Goal: Find contact information: Obtain details needed to contact an individual or organization

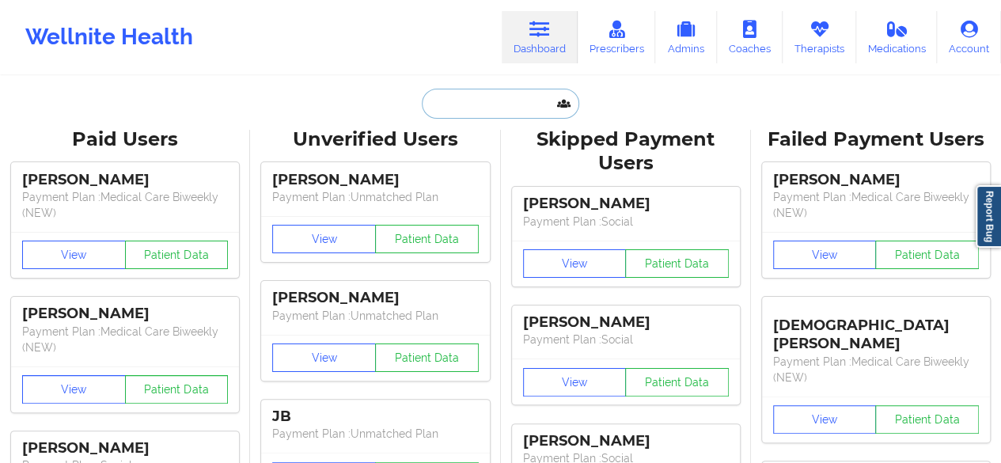
click at [495, 104] on input "text" at bounding box center [500, 104] width 157 height 30
paste input "Roy D Cooper"
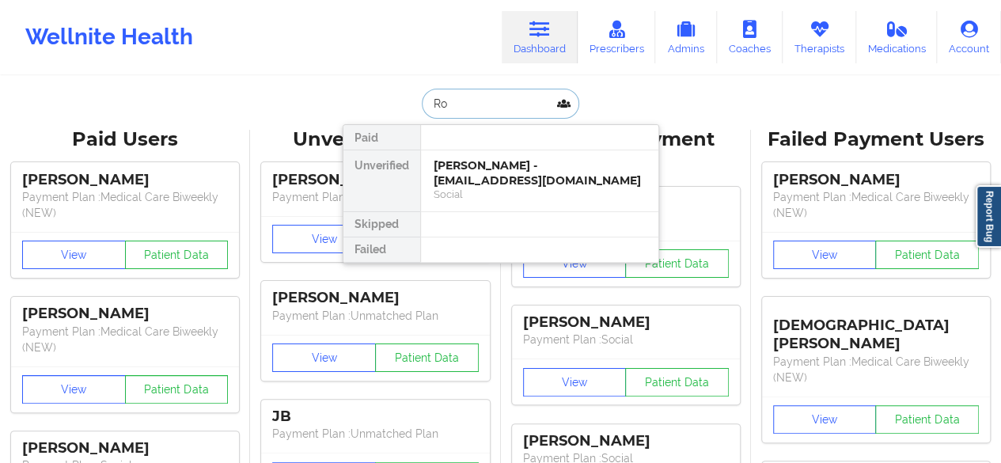
type input "R"
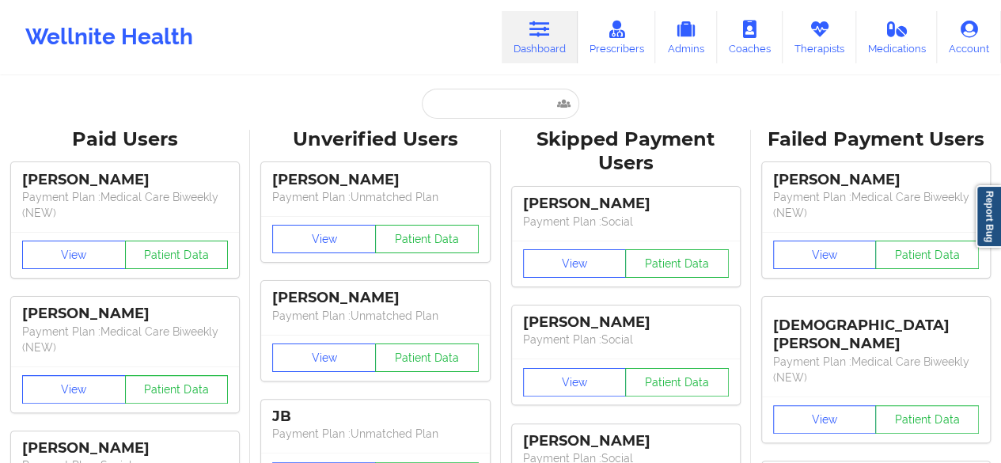
click at [448, 97] on input "text" at bounding box center [500, 104] width 157 height 30
paste input "Adam J rifas"
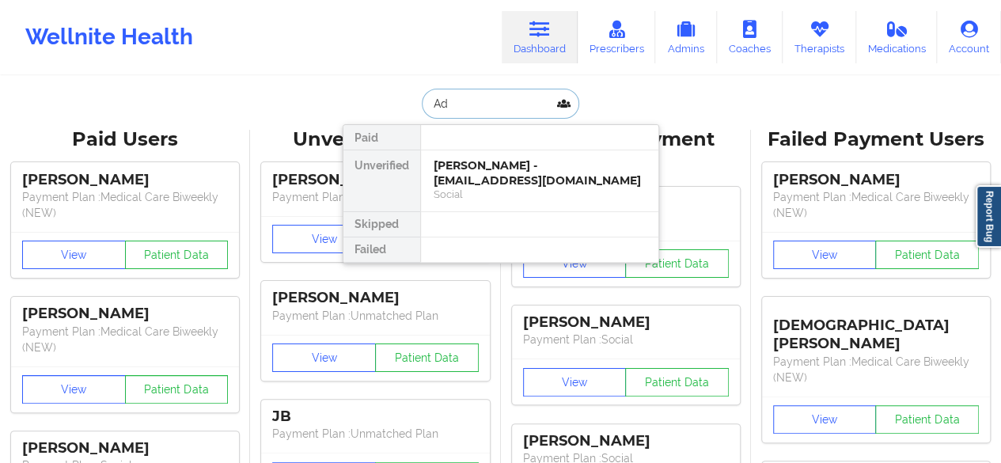
type input "A"
type input "adam j"
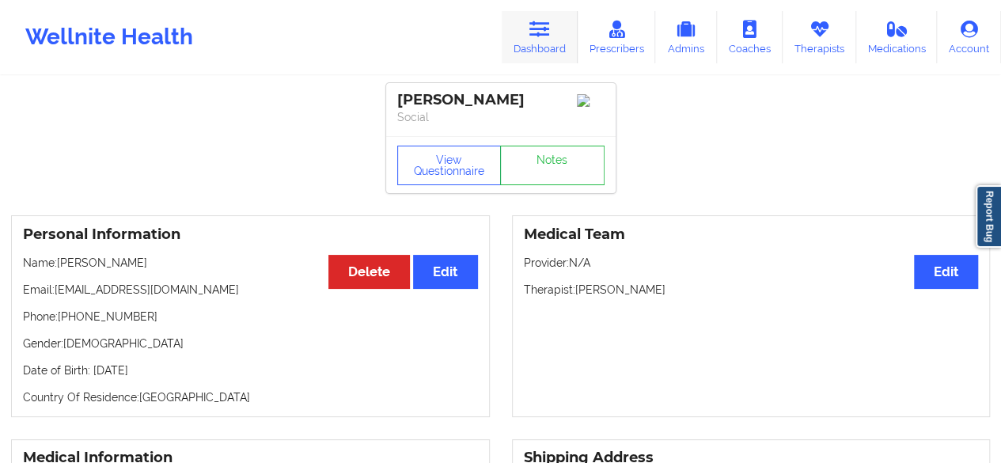
click at [522, 29] on link "Dashboard" at bounding box center [540, 37] width 76 height 52
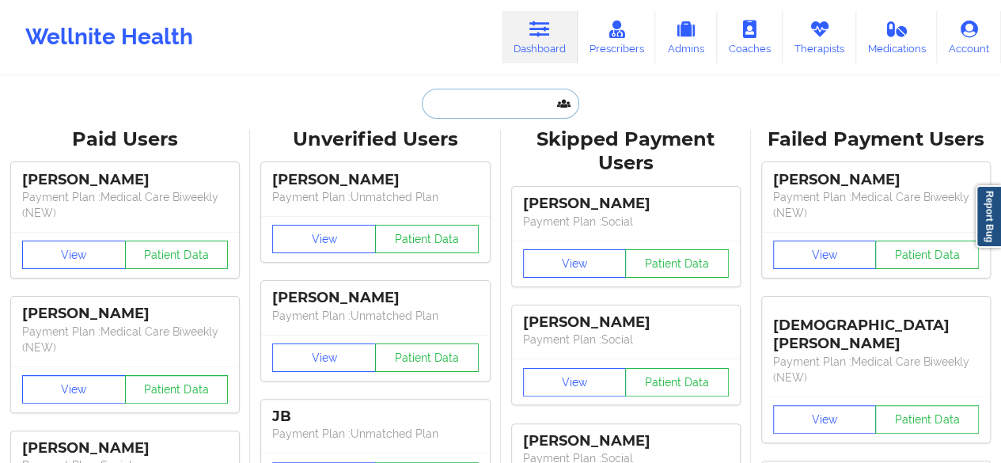
click at [480, 104] on input "text" at bounding box center [500, 104] width 157 height 30
paste input "Adam J rifas"
type input "Adam J rifas"
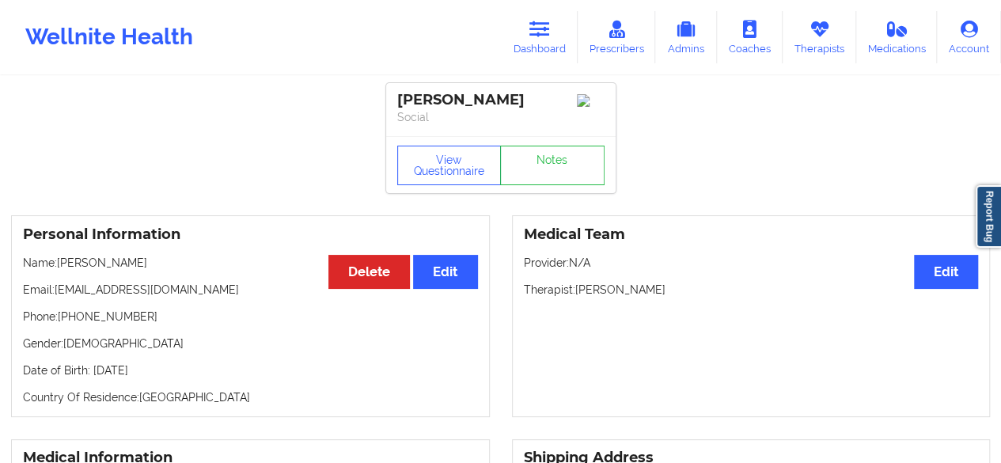
click at [432, 176] on button "View Questionnaire" at bounding box center [449, 166] width 104 height 40
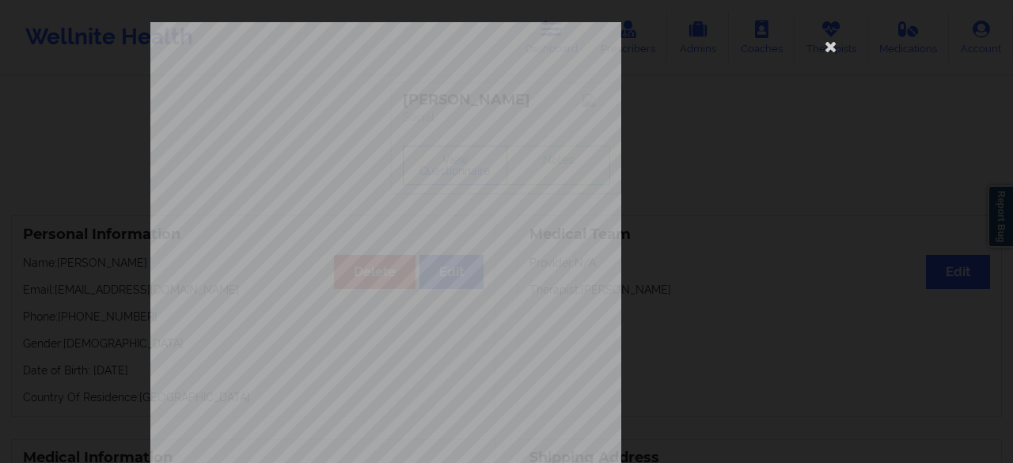
click at [404, 277] on span "Do you have any drug allergies ?" at bounding box center [374, 281] width 122 height 9
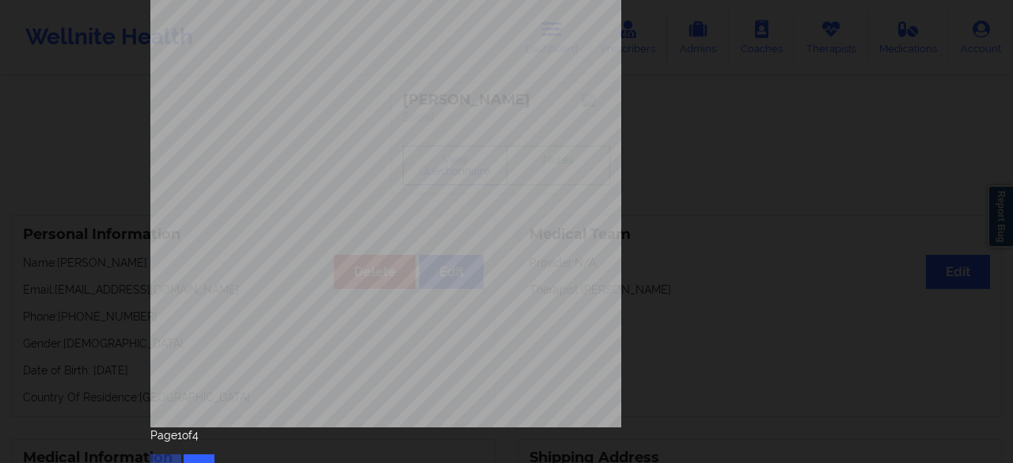
scroll to position [291, 0]
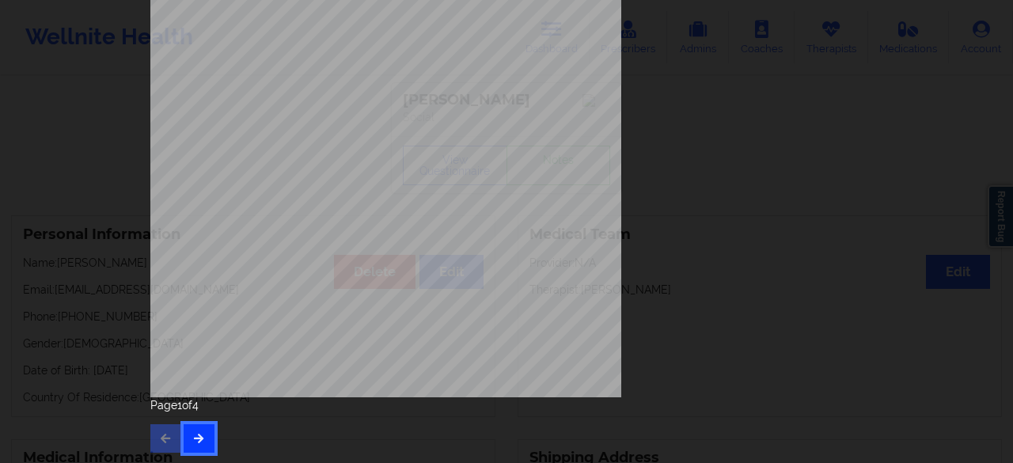
click at [184, 439] on button "button" at bounding box center [199, 438] width 31 height 28
click at [192, 434] on icon "button" at bounding box center [198, 437] width 13 height 9
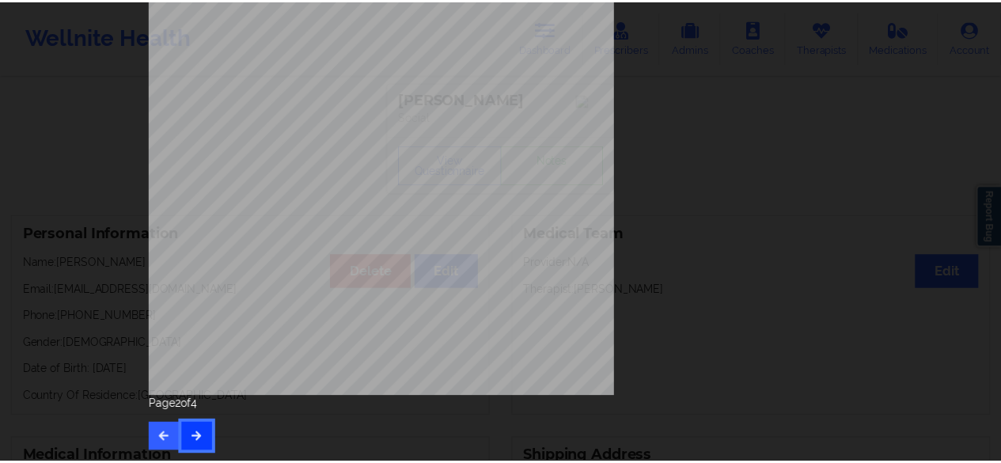
scroll to position [0, 0]
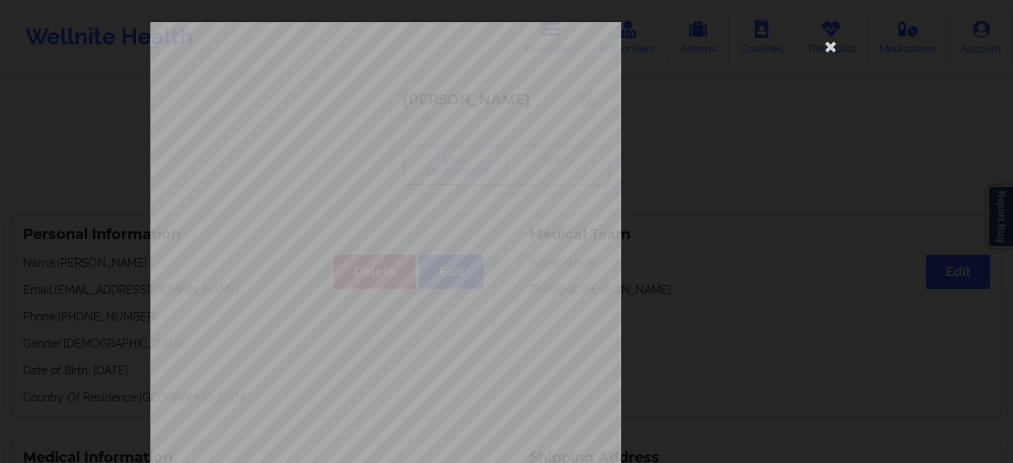
click at [772, 151] on div "commercial Insurance Member ID for patient AJA944W13588 Insurance company name …" at bounding box center [506, 355] width 712 height 666
click at [825, 48] on icon at bounding box center [830, 45] width 25 height 25
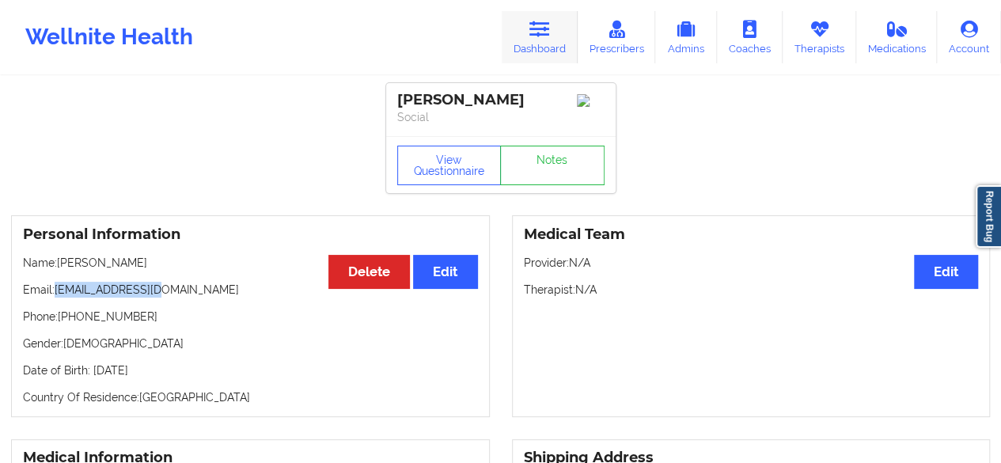
drag, startPoint x: 0, startPoint y: 0, endPoint x: 559, endPoint y: 30, distance: 559.5
click at [559, 30] on link "Dashboard" at bounding box center [540, 37] width 76 height 52
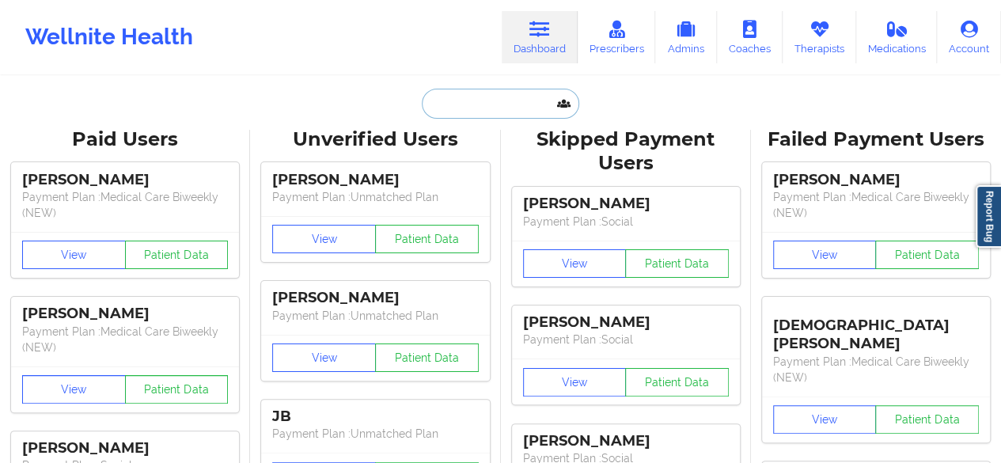
click at [499, 104] on input "text" at bounding box center [500, 104] width 157 height 30
paste input "Yasmin Salazar"
type input "Yasmin Salazar"
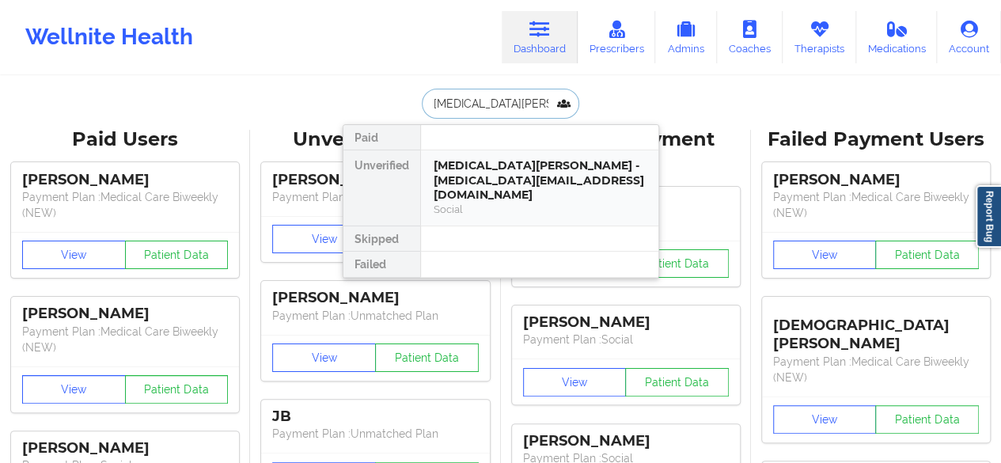
click at [492, 170] on div "Yasmin Salazar - yasmin.salazar547@gmail.com" at bounding box center [540, 180] width 212 height 44
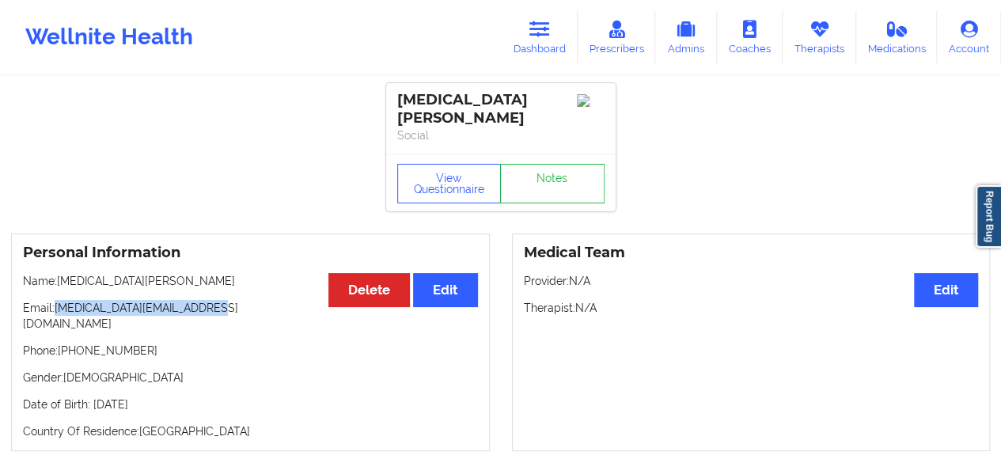
drag, startPoint x: 57, startPoint y: 298, endPoint x: 214, endPoint y: 299, distance: 156.7
click at [214, 300] on p "Email: yasmin.salazar547@gmail.com" at bounding box center [250, 316] width 455 height 32
copy p "yasmin.salazar547@gmail.com"
click at [541, 42] on link "Dashboard" at bounding box center [540, 37] width 76 height 52
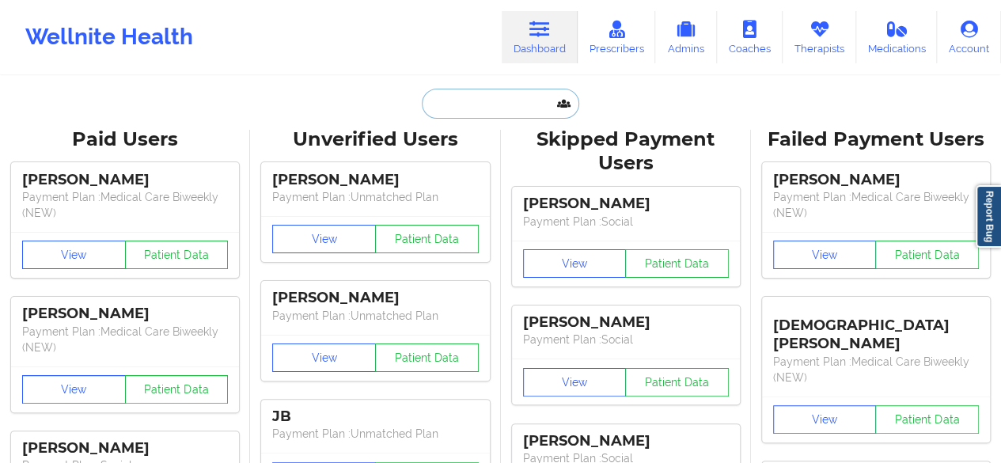
click at [495, 101] on input "text" at bounding box center [500, 104] width 157 height 30
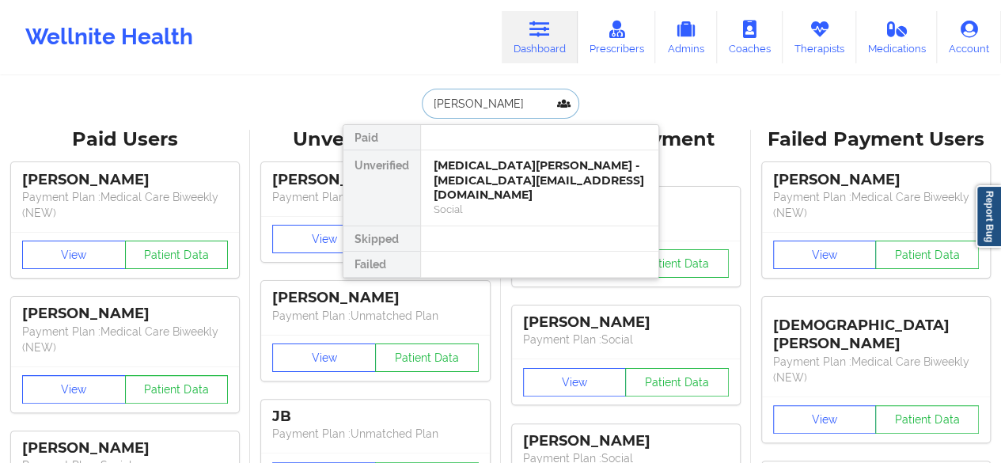
type input "malcolm"
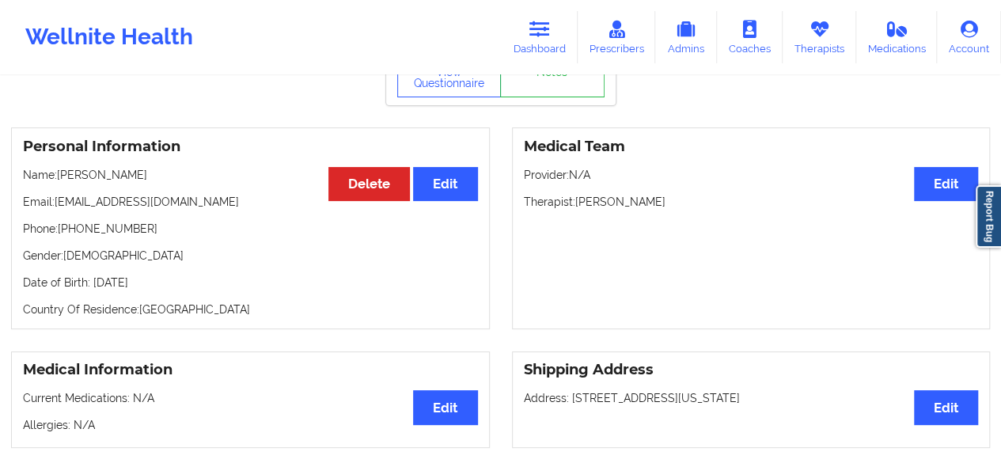
scroll to position [82, 0]
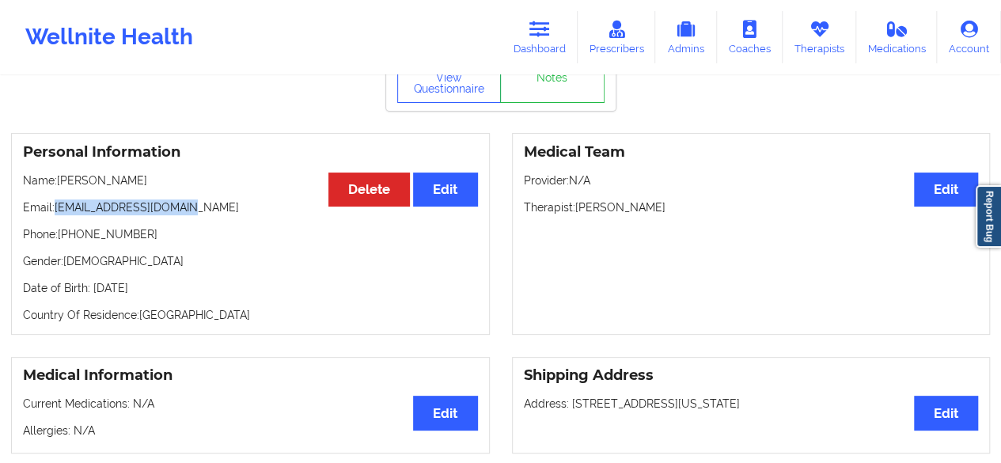
drag, startPoint x: 57, startPoint y: 213, endPoint x: 198, endPoint y: 218, distance: 140.9
click at [198, 215] on p "Email: wicked162223@gmail.com" at bounding box center [250, 207] width 455 height 16
copy p "wicked162223@gmail.com"
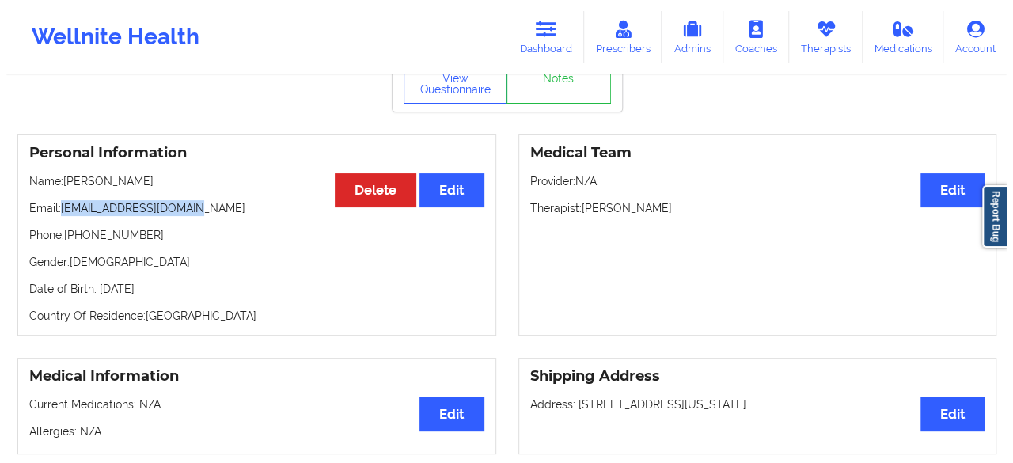
scroll to position [0, 0]
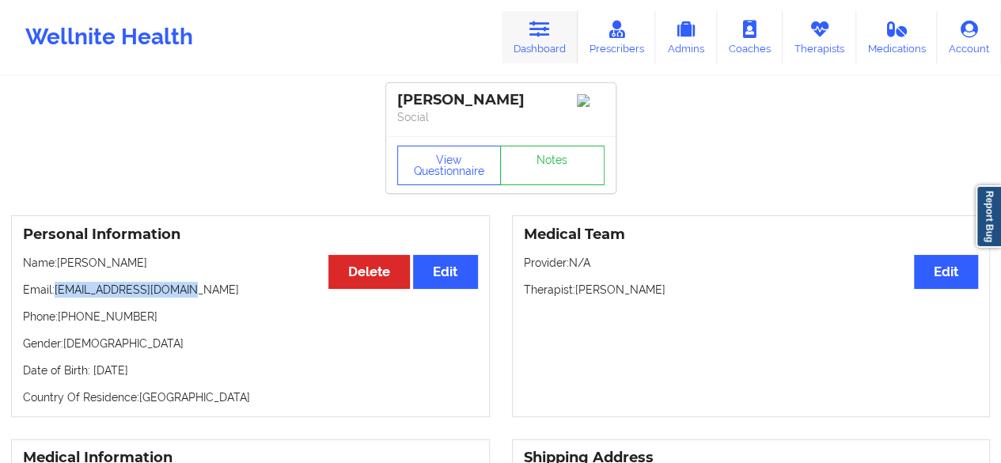
click at [541, 36] on icon at bounding box center [539, 29] width 21 height 17
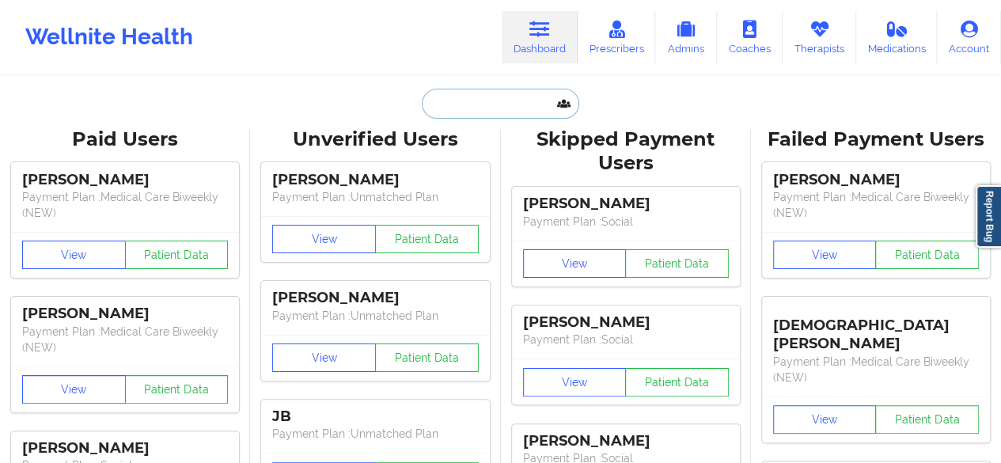
click at [458, 97] on input "text" at bounding box center [500, 104] width 157 height 30
paste input "Whitlow"
type input "Whitlow"
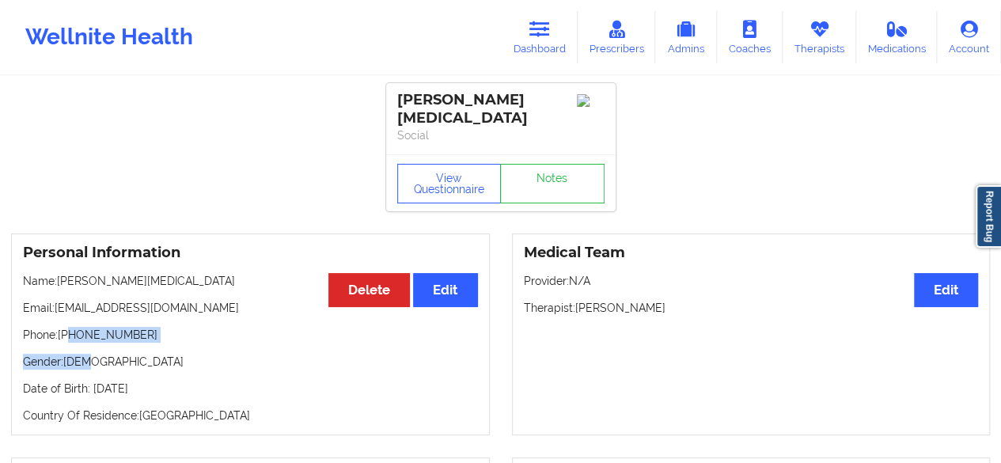
drag, startPoint x: 71, startPoint y: 321, endPoint x: 158, endPoint y: 329, distance: 87.4
click at [158, 329] on div "Personal Information Edit Delete Name: James O Whitlow Email: jameswhitlow28@gm…" at bounding box center [250, 334] width 479 height 202
drag, startPoint x: 70, startPoint y: 322, endPoint x: 171, endPoint y: 318, distance: 101.4
click at [171, 327] on p "Phone: +13308883779" at bounding box center [250, 335] width 455 height 16
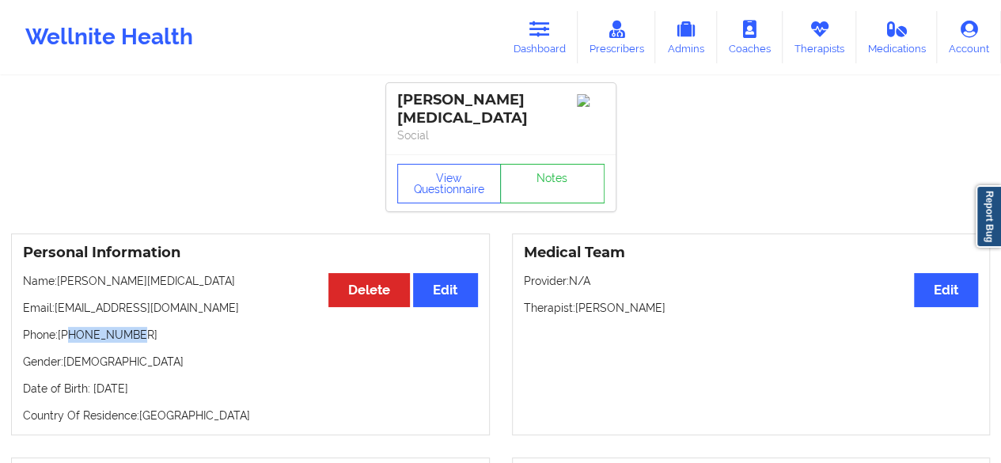
copy p "3308883779"
click at [550, 45] on link "Dashboard" at bounding box center [540, 37] width 76 height 52
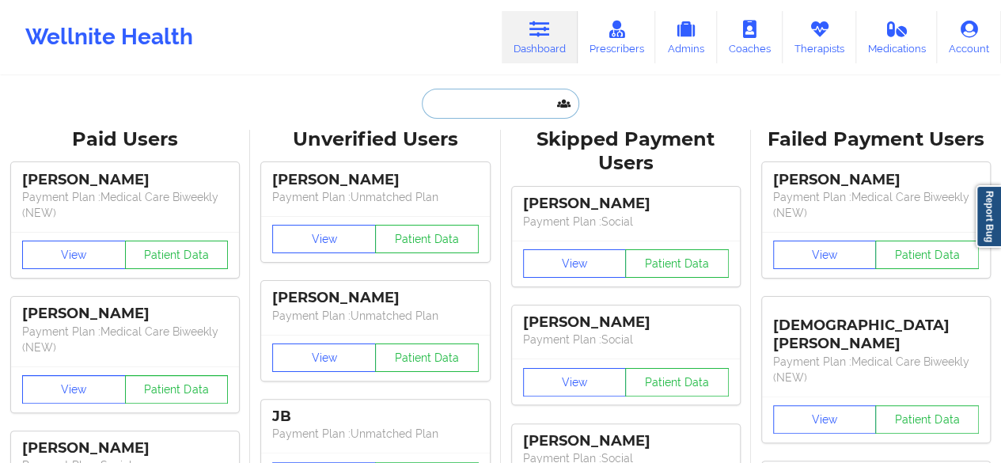
click at [505, 99] on input "text" at bounding box center [500, 104] width 157 height 30
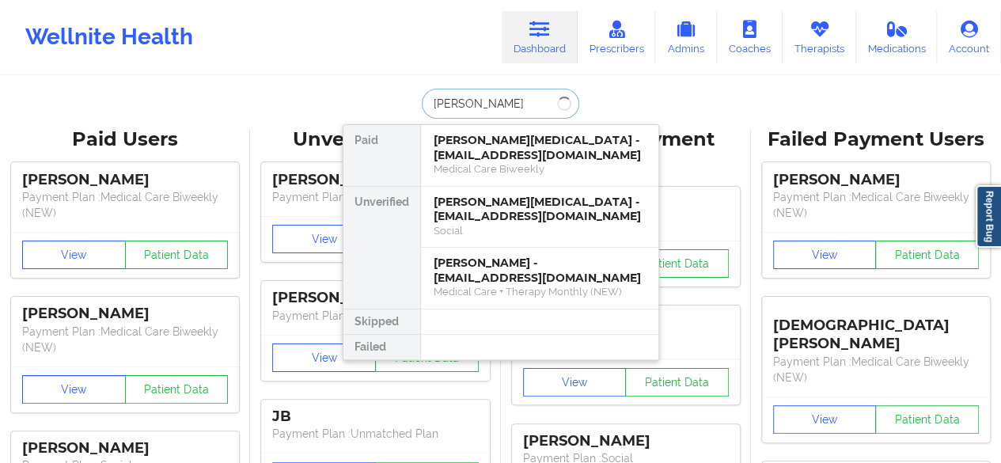
type input "JOHN RIVER"
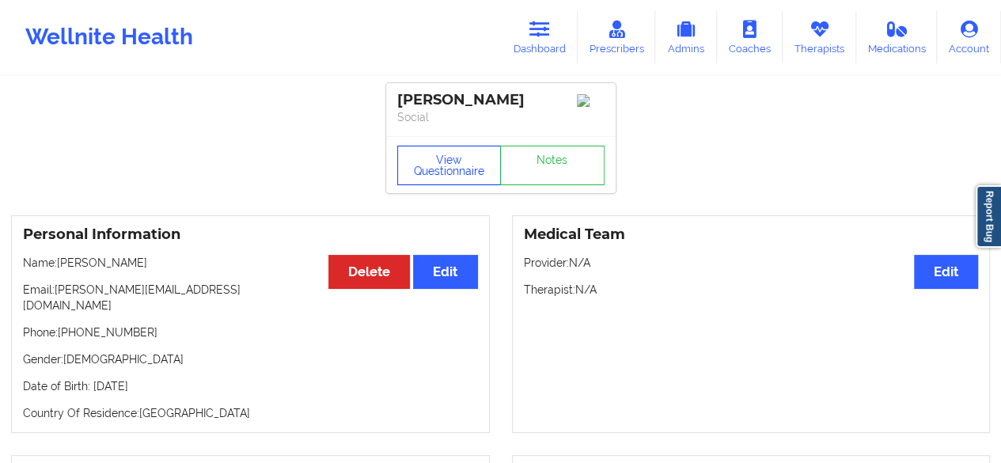
click at [434, 178] on button "View Questionnaire" at bounding box center [449, 166] width 104 height 40
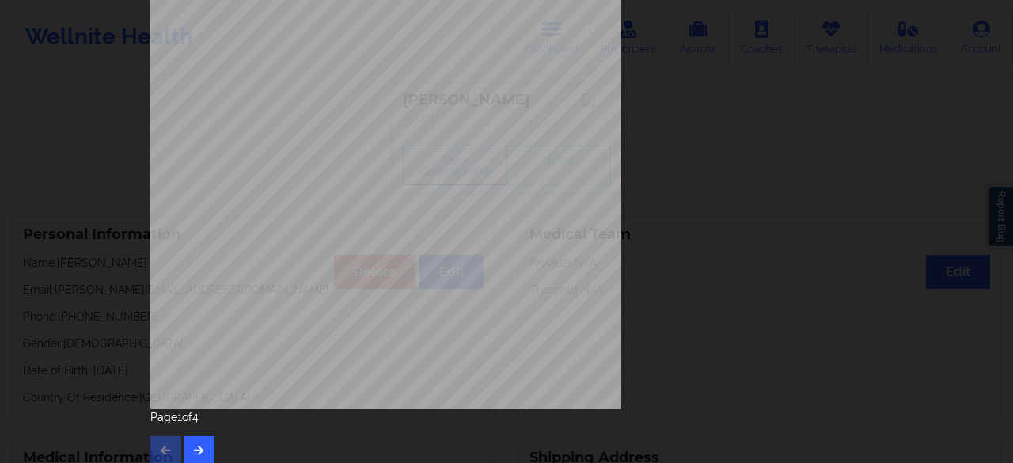
scroll to position [291, 0]
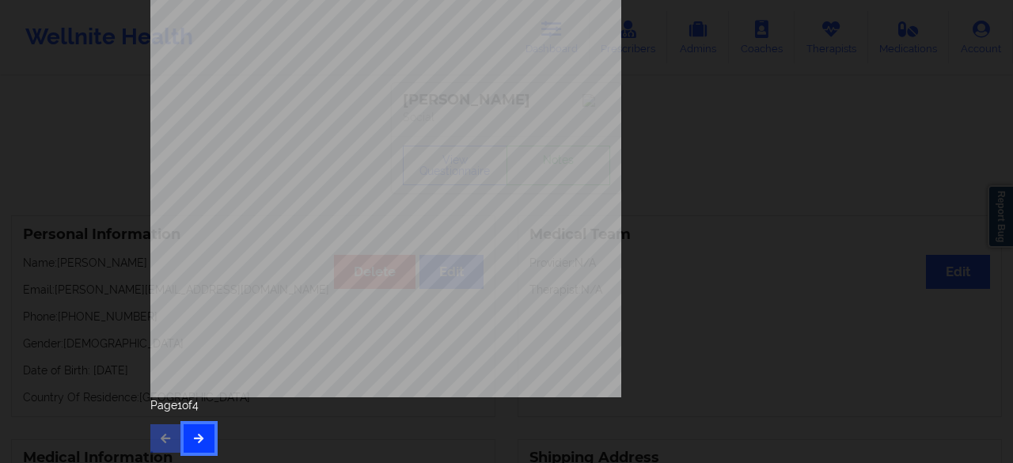
click at [192, 438] on icon "button" at bounding box center [198, 437] width 13 height 9
click at [206, 440] on button "button" at bounding box center [199, 438] width 31 height 28
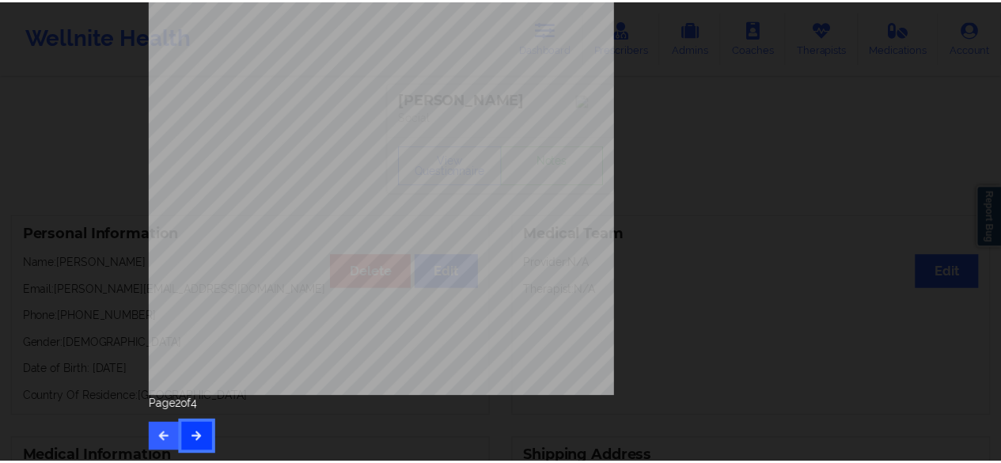
scroll to position [0, 0]
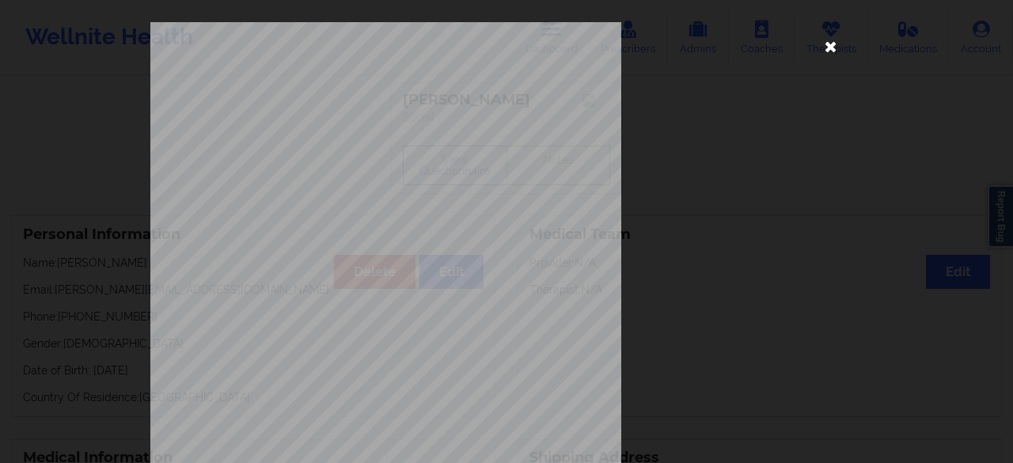
click at [823, 53] on icon at bounding box center [830, 45] width 25 height 25
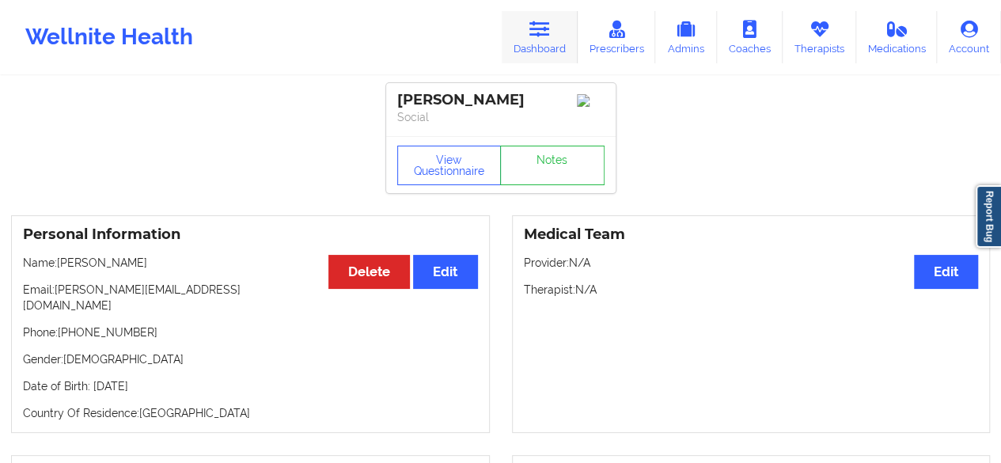
click at [546, 40] on link "Dashboard" at bounding box center [540, 37] width 76 height 52
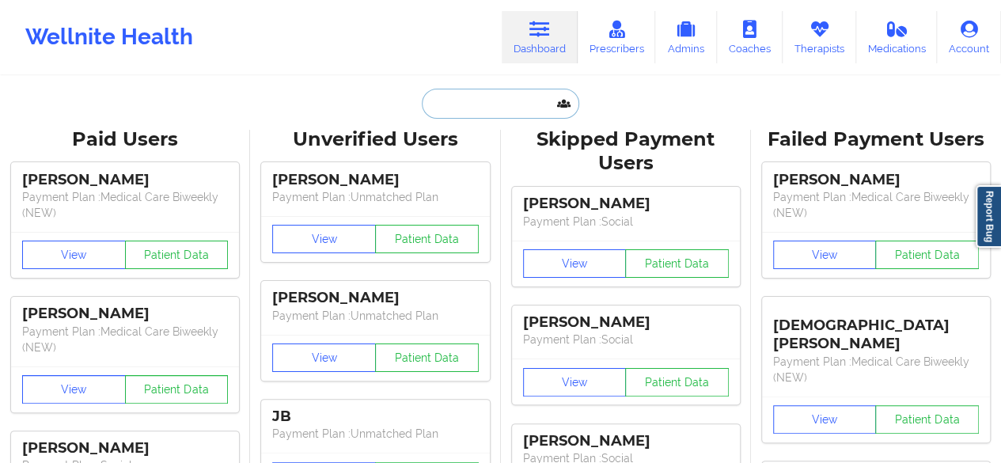
click at [469, 101] on input "text" at bounding box center [500, 104] width 157 height 30
paste input "John Arceneau"
type input "John Arceneau"
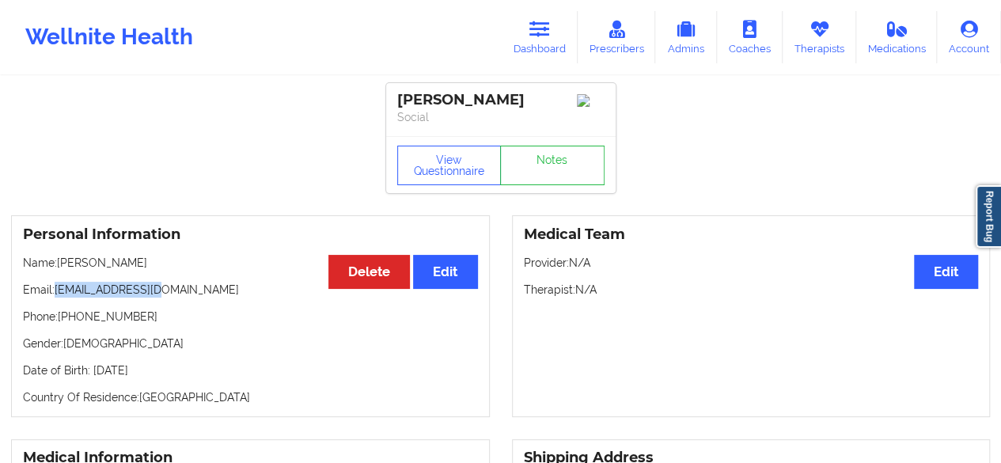
drag, startPoint x: 56, startPoint y: 293, endPoint x: 187, endPoint y: 289, distance: 130.6
click at [187, 289] on p "Email: jvarcen@gmail.com" at bounding box center [250, 290] width 455 height 16
copy p "jvarcen@gmail.com"
click at [472, 97] on div "[PERSON_NAME]" at bounding box center [500, 100] width 207 height 18
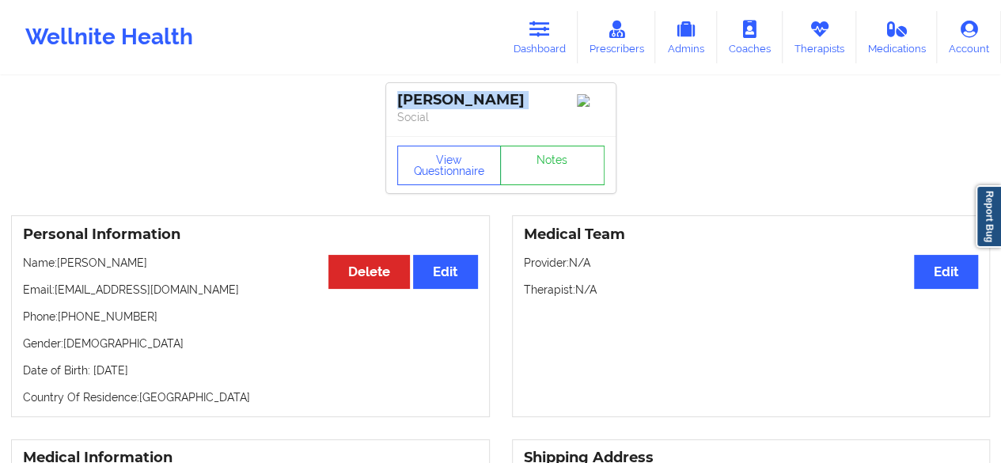
click at [472, 97] on div "[PERSON_NAME]" at bounding box center [500, 100] width 207 height 18
copy div "[PERSON_NAME]"
drag, startPoint x: 70, startPoint y: 325, endPoint x: 142, endPoint y: 321, distance: 73.0
click at [142, 321] on p "Phone: +13234810157" at bounding box center [250, 317] width 455 height 16
copy p "3234810157"
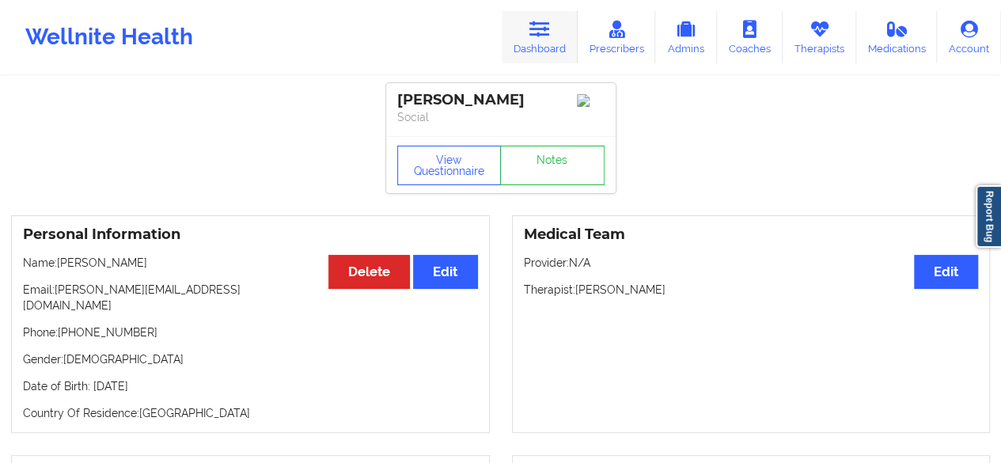
click at [548, 37] on icon at bounding box center [539, 29] width 21 height 17
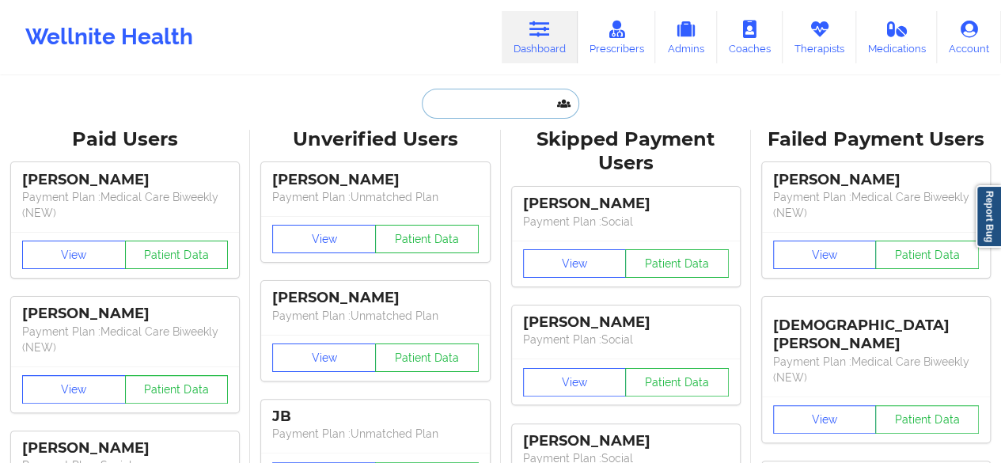
click at [480, 110] on input "text" at bounding box center [500, 104] width 157 height 30
paste input "Sandra Knighton Clark"
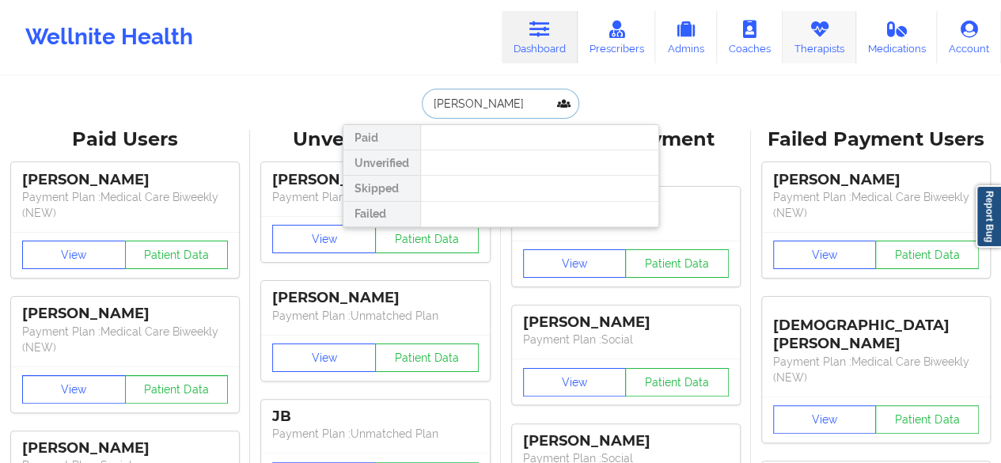
type input "Sandra Knighton Clark"
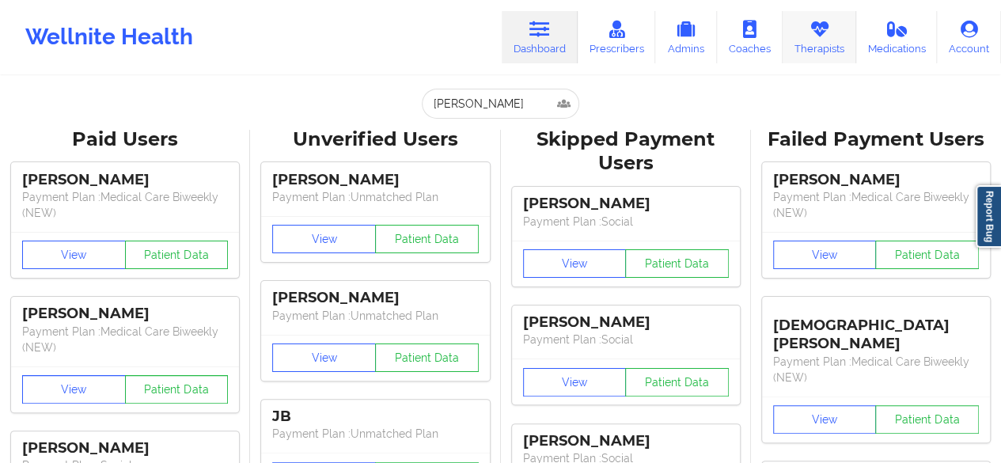
click at [802, 48] on link "Therapists" at bounding box center [820, 37] width 74 height 52
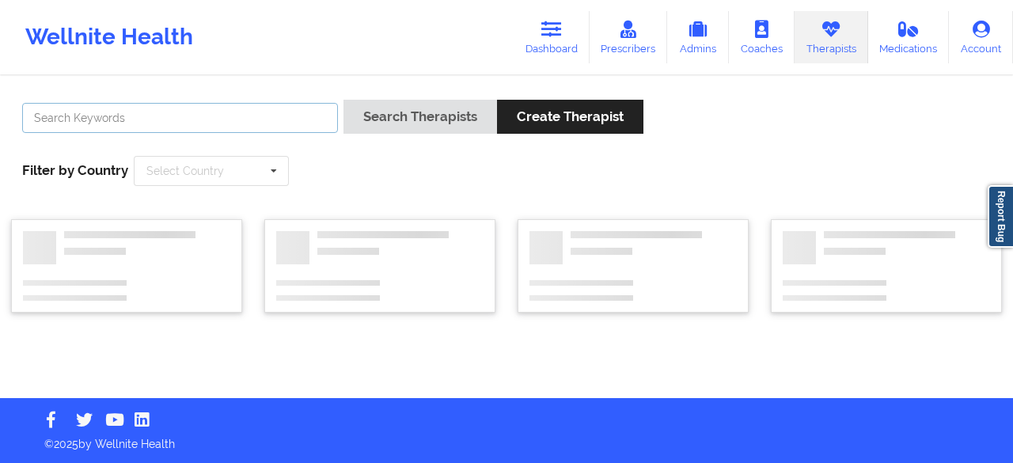
click at [247, 112] on input "text" at bounding box center [180, 118] width 316 height 30
paste input "Sandra Knighton Clark"
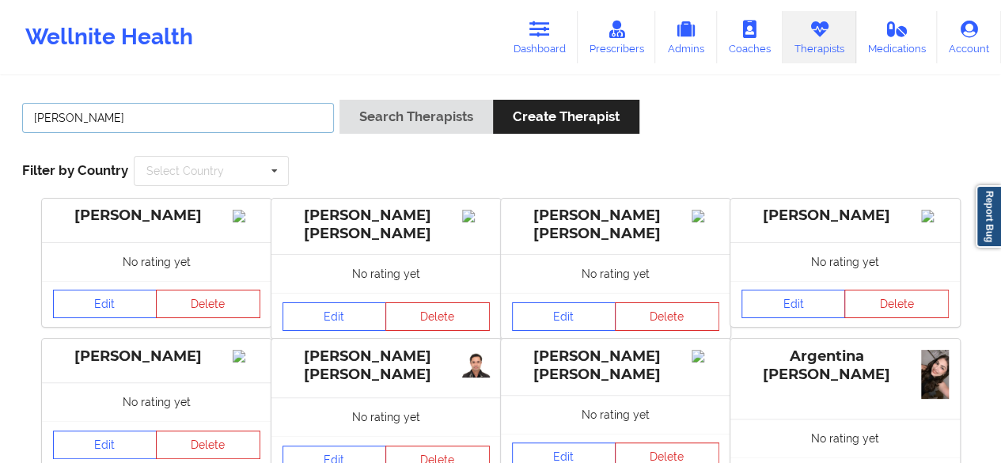
type input "Sandra Knighton Clark"
click at [340, 100] on button "Search Therapists" at bounding box center [417, 117] width 154 height 34
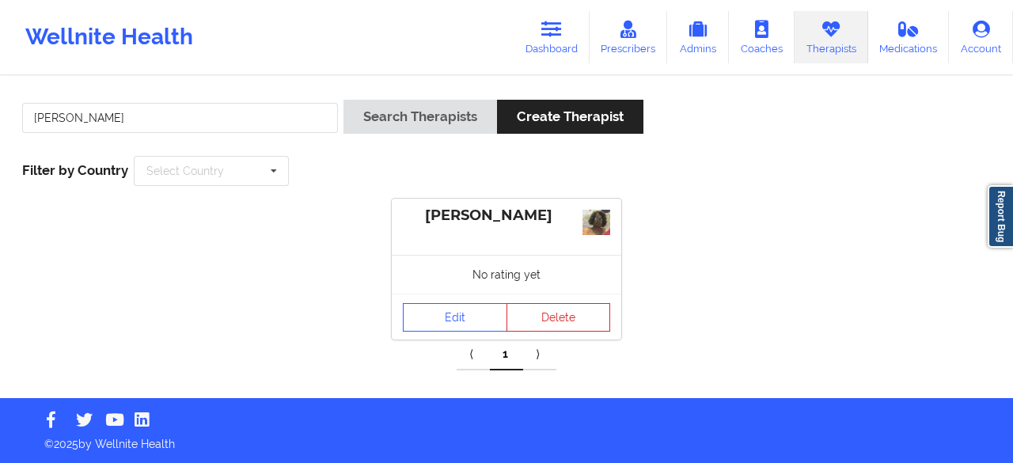
click at [499, 218] on div "SANDRA KNIGHTON CLARK" at bounding box center [506, 216] width 207 height 18
click at [462, 313] on link "Edit" at bounding box center [455, 317] width 104 height 28
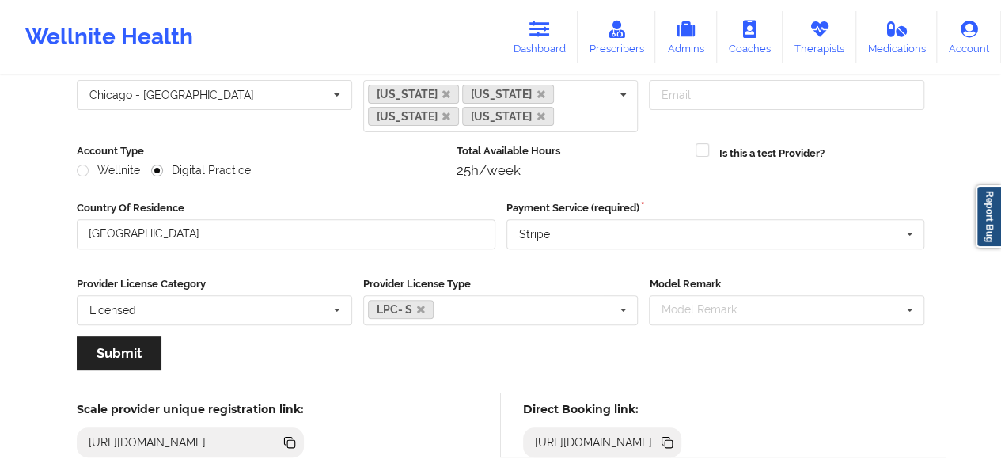
scroll to position [267, 0]
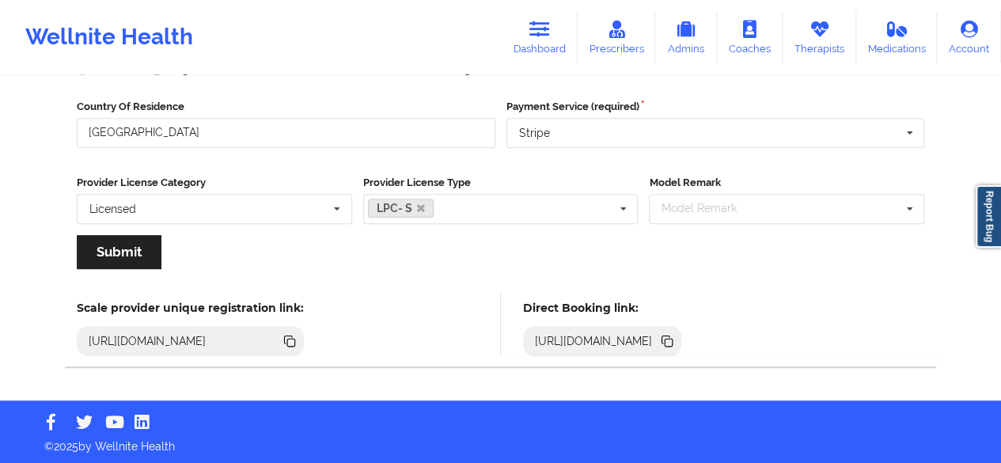
click at [673, 341] on icon at bounding box center [669, 343] width 8 height 8
